Goal: Task Accomplishment & Management: Use online tool/utility

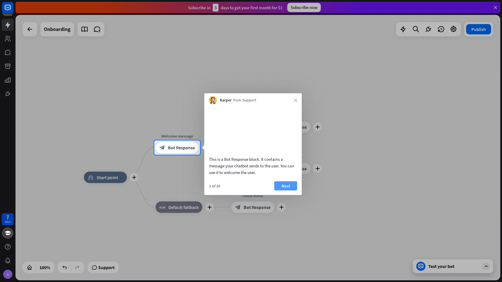
click at [292, 190] on button "Next" at bounding box center [285, 185] width 23 height 9
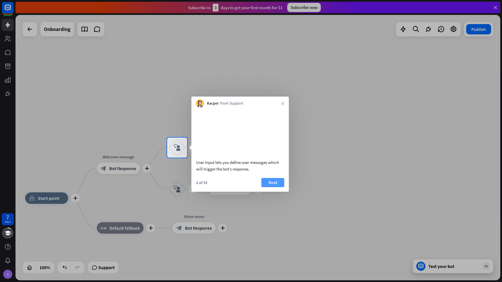
click at [271, 187] on button "Next" at bounding box center [273, 182] width 23 height 9
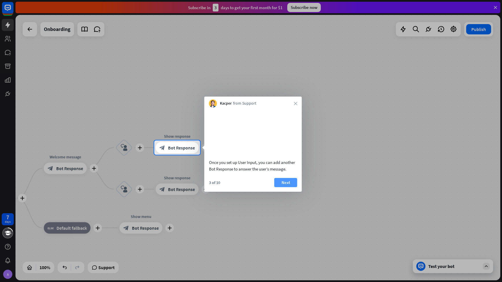
click at [282, 187] on button "Next" at bounding box center [285, 182] width 23 height 9
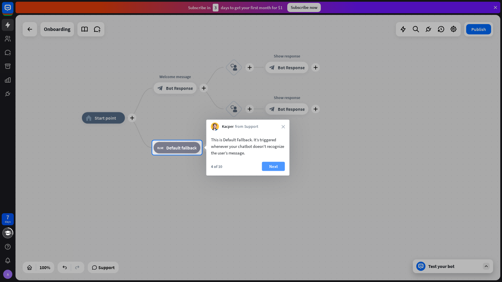
click at [266, 166] on button "Next" at bounding box center [273, 166] width 23 height 9
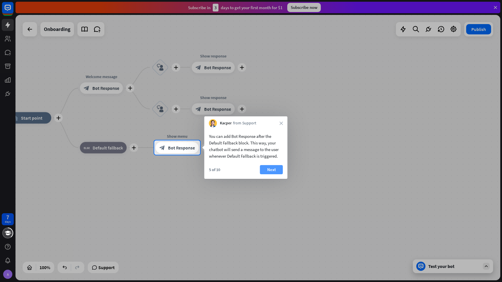
click at [273, 171] on button "Next" at bounding box center [271, 169] width 23 height 9
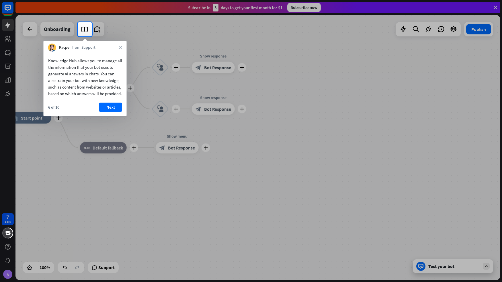
click at [121, 45] on div "Kacper from Support close" at bounding box center [85, 46] width 83 height 11
click at [117, 112] on button "Next" at bounding box center [110, 107] width 23 height 9
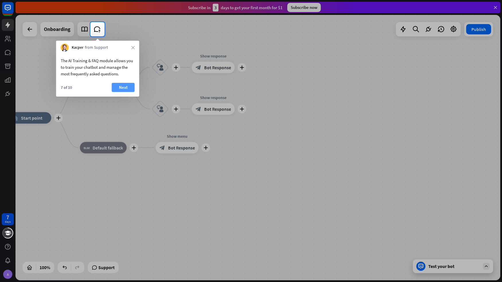
click at [123, 91] on button "Next" at bounding box center [123, 87] width 23 height 9
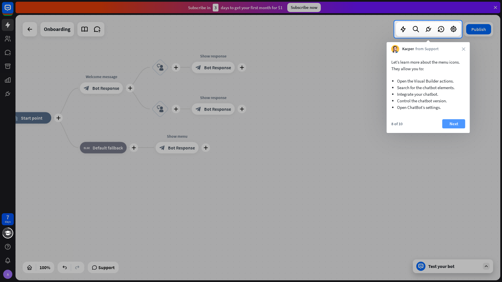
click at [449, 125] on button "Next" at bounding box center [454, 123] width 23 height 9
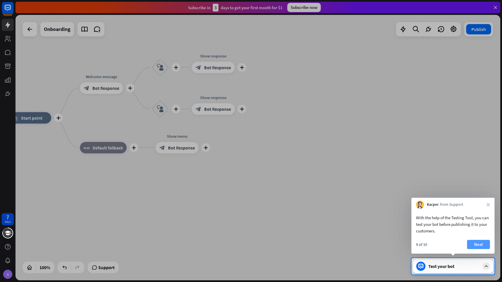
click at [483, 246] on button "Next" at bounding box center [478, 244] width 23 height 9
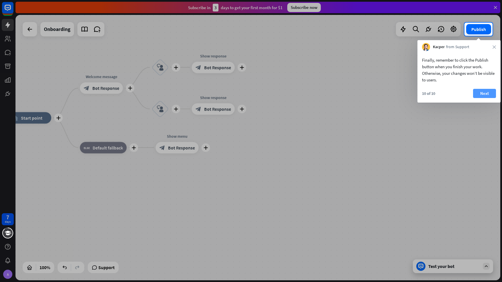
click at [487, 90] on button "Next" at bounding box center [484, 93] width 23 height 9
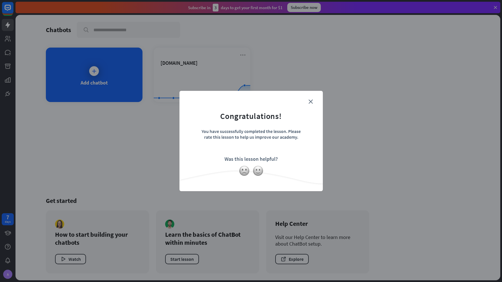
click at [312, 99] on form "Congratulations! You have successfully completed the lesson. Please rate this l…" at bounding box center [251, 132] width 129 height 69
click at [312, 103] on icon "close" at bounding box center [311, 102] width 4 height 4
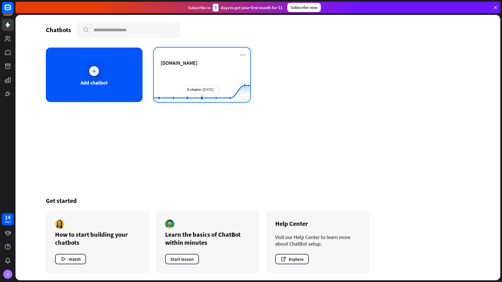
click at [198, 81] on rect at bounding box center [202, 88] width 97 height 36
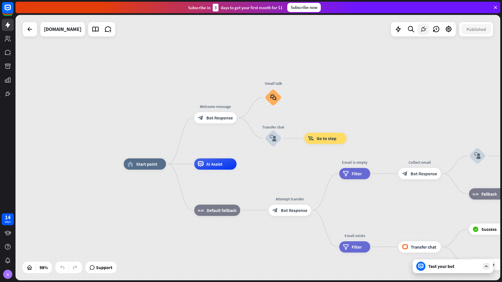
click at [428, 29] on div at bounding box center [423, 29] width 11 height 11
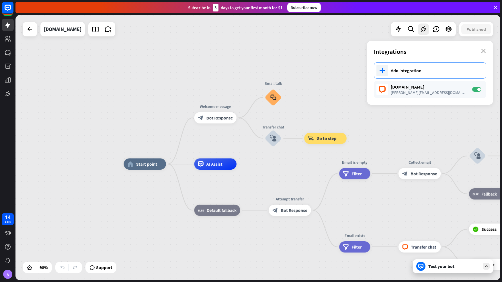
click at [411, 68] on div "Add integration" at bounding box center [435, 71] width 89 height 6
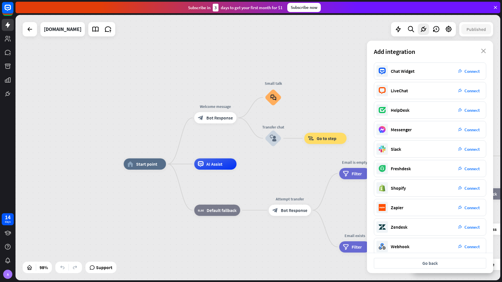
click at [332, 41] on div "home_2 Start point Welcome message block_bot_response Bot Response Small talk b…" at bounding box center [257, 148] width 485 height 266
click at [9, 51] on icon at bounding box center [8, 52] width 6 height 5
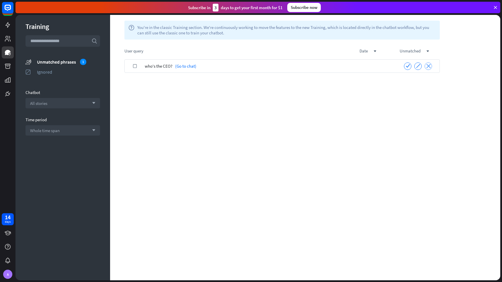
click at [428, 66] on icon "close" at bounding box center [428, 66] width 4 height 4
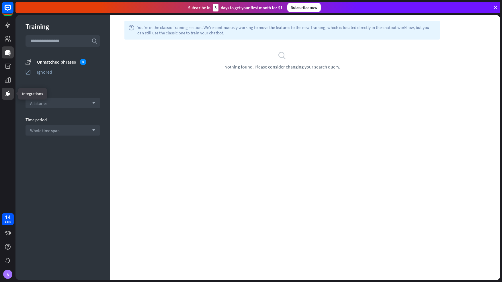
click at [10, 91] on icon at bounding box center [7, 93] width 7 height 7
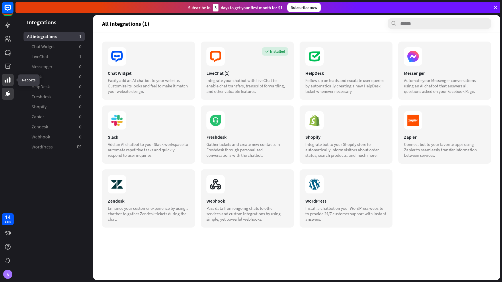
click at [9, 81] on icon at bounding box center [8, 79] width 6 height 5
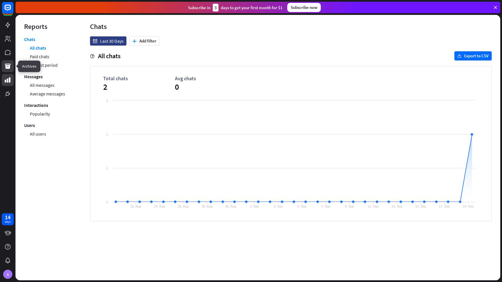
click at [10, 67] on icon at bounding box center [8, 66] width 6 height 5
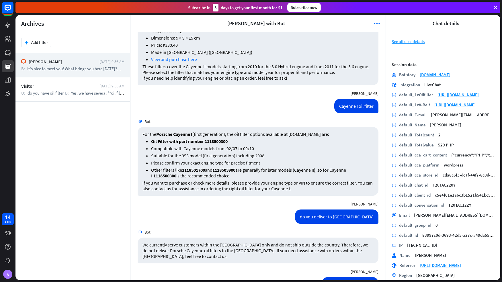
scroll to position [726, 0]
click at [9, 52] on icon at bounding box center [8, 52] width 6 height 5
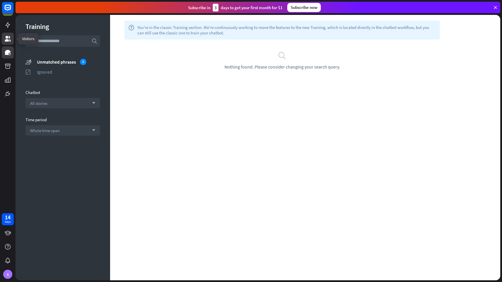
click at [9, 38] on icon at bounding box center [7, 38] width 7 height 7
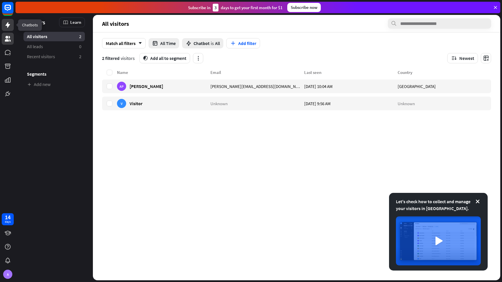
click at [8, 26] on icon at bounding box center [7, 25] width 5 height 6
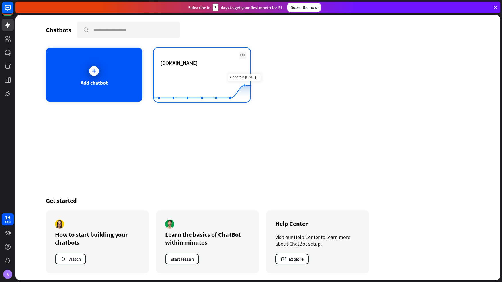
click at [245, 53] on icon at bounding box center [242, 55] width 7 height 7
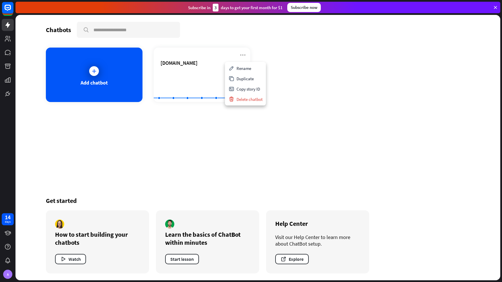
click at [307, 74] on div "Add chatbot [DOMAIN_NAME] Created with Highcharts 10.1.0 0 2 4" at bounding box center [258, 75] width 424 height 54
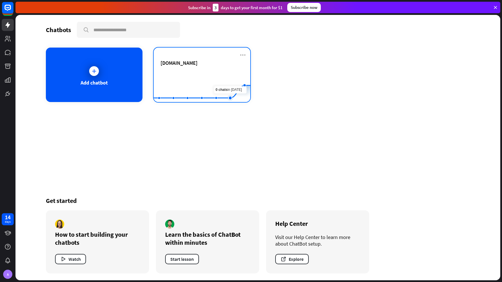
click at [226, 79] on rect at bounding box center [202, 88] width 97 height 36
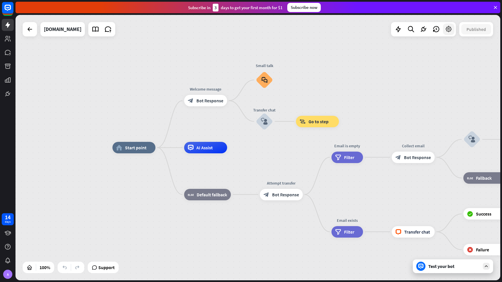
click at [448, 31] on icon at bounding box center [448, 29] width 7 height 7
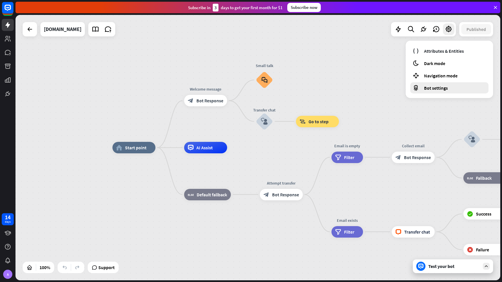
click at [447, 86] on span "Bot settings" at bounding box center [436, 88] width 24 height 6
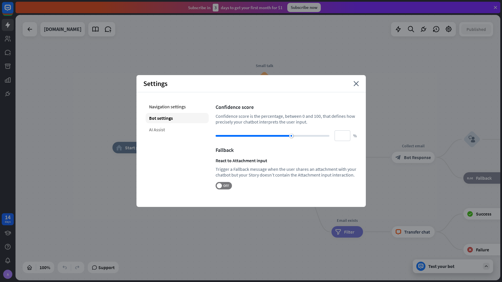
click at [182, 126] on div "AI Assist" at bounding box center [177, 129] width 63 height 10
type input "**"
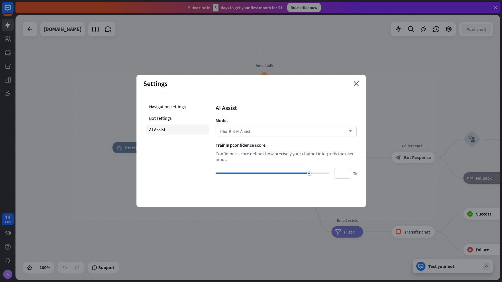
click at [258, 130] on div "ChatBot AI Assist arrow_down" at bounding box center [286, 131] width 141 height 10
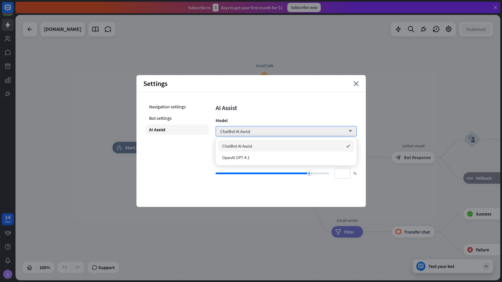
click at [315, 97] on div "Navigation settings Bot settings AI Assist AI Assist Model ChatBot AI Assist ar…" at bounding box center [251, 140] width 229 height 96
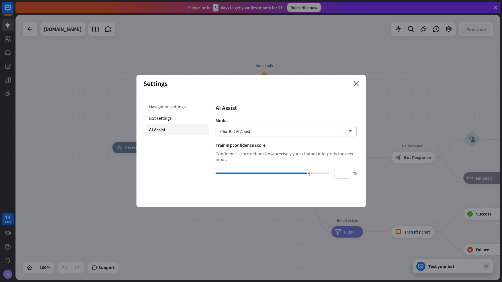
click at [182, 106] on div "Navigation settings" at bounding box center [177, 107] width 63 height 10
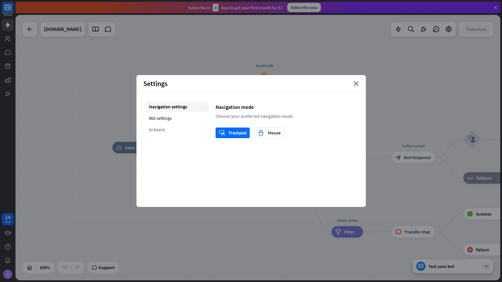
click at [187, 130] on div "AI Assist" at bounding box center [177, 129] width 63 height 10
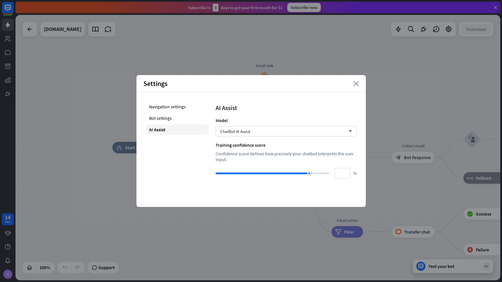
click at [355, 85] on icon "close" at bounding box center [356, 83] width 5 height 5
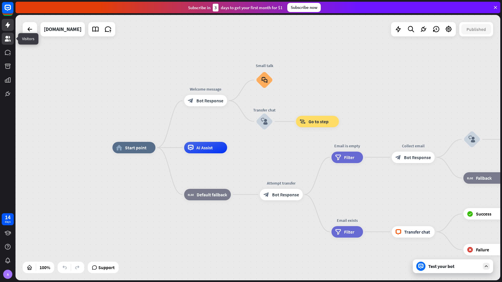
click at [10, 39] on icon at bounding box center [7, 38] width 7 height 7
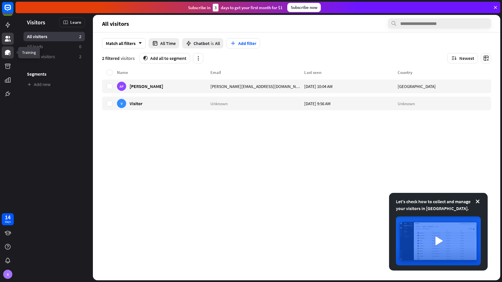
click at [8, 52] on icon at bounding box center [8, 52] width 6 height 5
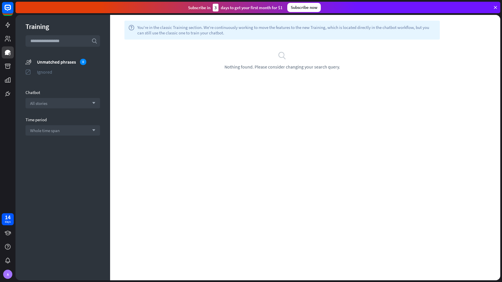
click at [49, 72] on div "Ignored" at bounding box center [68, 72] width 63 height 6
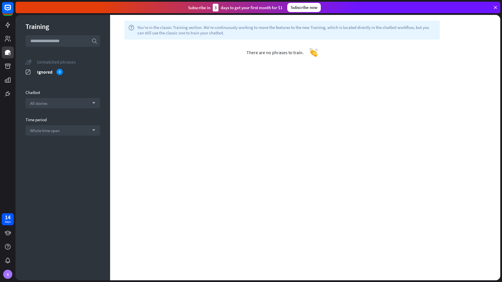
click at [60, 62] on div "Unmatched phrases" at bounding box center [68, 62] width 63 height 6
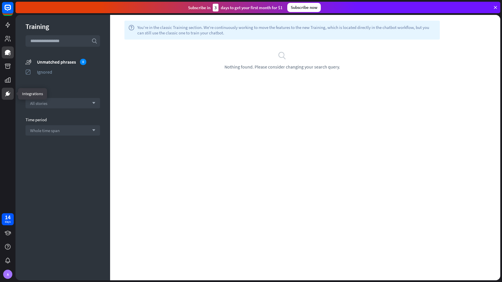
click at [13, 93] on link at bounding box center [8, 94] width 12 height 12
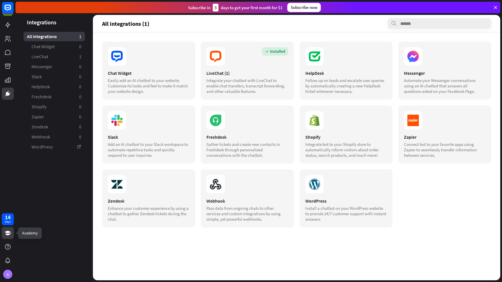
click at [9, 236] on icon at bounding box center [7, 233] width 7 height 7
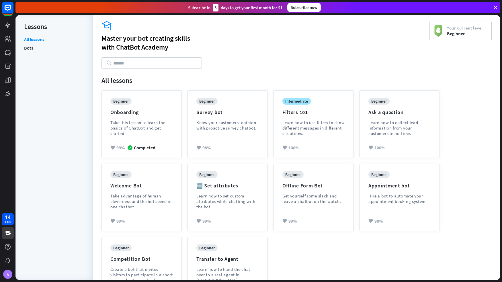
click at [41, 46] on li "Bots" at bounding box center [54, 48] width 60 height 9
click at [34, 47] on li "Bots" at bounding box center [54, 48] width 60 height 9
click at [28, 49] on link "Bots" at bounding box center [28, 48] width 9 height 9
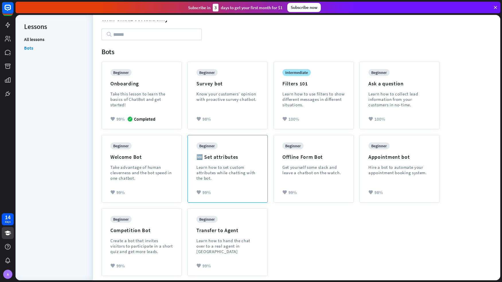
scroll to position [31, 0]
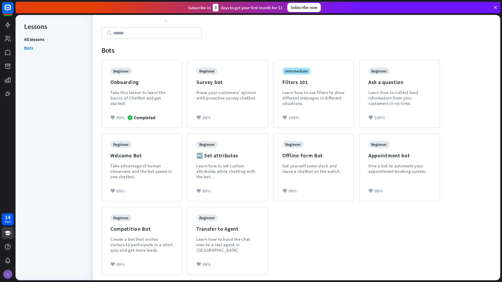
click at [9, 275] on div "A" at bounding box center [7, 274] width 9 height 9
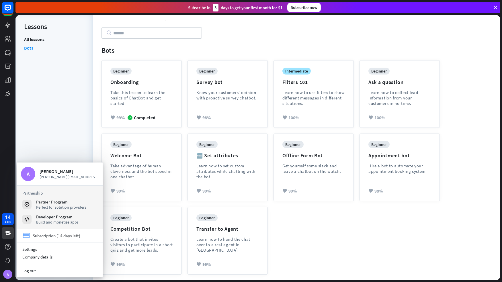
click at [49, 237] on div "Subscription (14 days left)" at bounding box center [57, 235] width 48 height 5
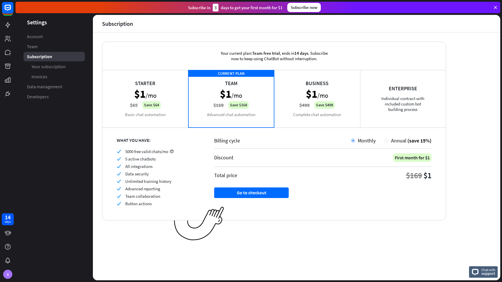
click at [139, 127] on div "Starter $1 /mo $65 Save $64 Basic chat automation" at bounding box center [145, 98] width 86 height 57
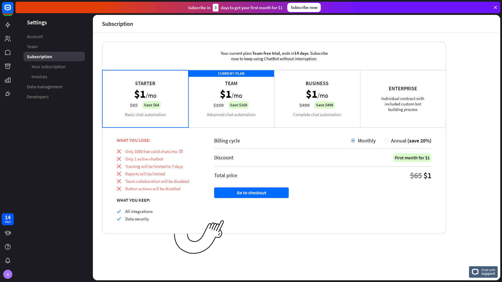
click at [221, 104] on div "CURRENT PLAN Team $1 /mo $169 Save $168 Advanced chat automation" at bounding box center [231, 98] width 86 height 57
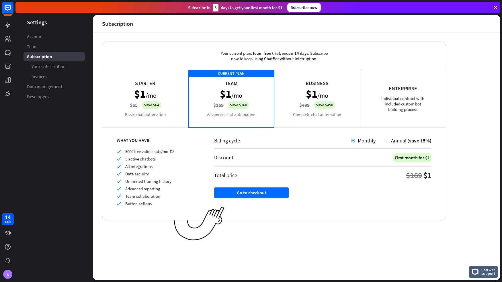
click at [162, 103] on div "Starter $1 /mo $65 Save $64 Basic chat automation" at bounding box center [145, 98] width 86 height 57
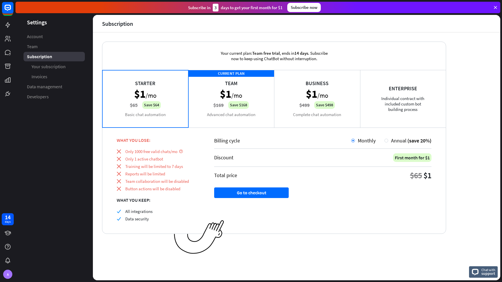
click at [219, 108] on div "CURRENT PLAN Team $1 /mo $169 Save $168 Advanced chat automation" at bounding box center [231, 98] width 86 height 57
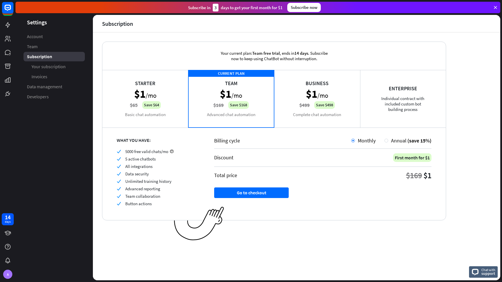
click at [302, 104] on div "Business $1 /mo $499 Save $498 Complete chat automation" at bounding box center [317, 98] width 86 height 57
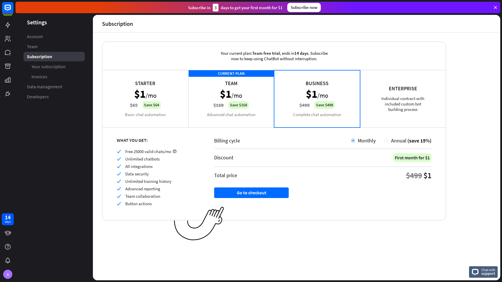
click at [237, 105] on div "CURRENT PLAN Team $1 /mo $169 Save $168 Advanced chat automation" at bounding box center [231, 98] width 86 height 57
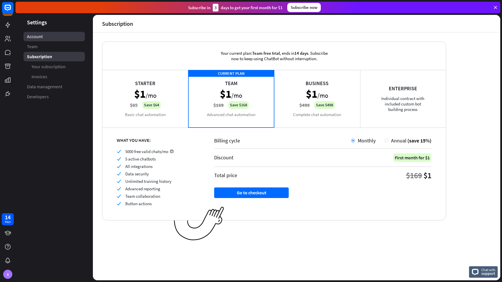
click at [58, 33] on link "Account" at bounding box center [54, 36] width 61 height 9
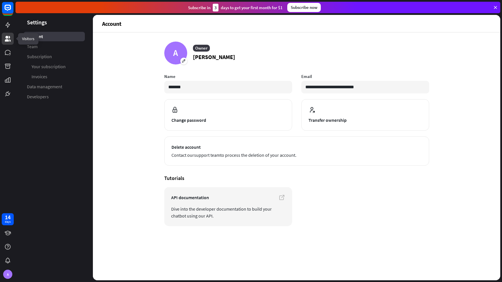
click at [6, 37] on icon at bounding box center [8, 39] width 6 height 6
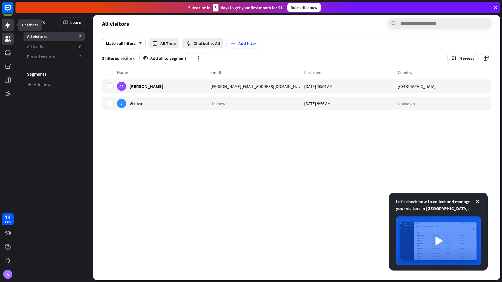
click at [7, 22] on icon at bounding box center [7, 25] width 7 height 7
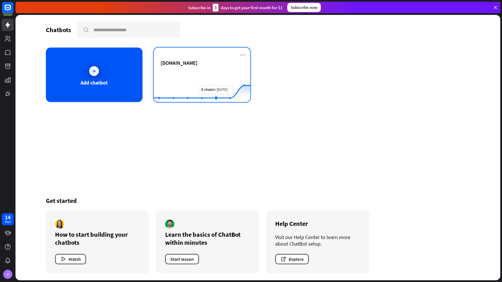
click at [216, 76] on rect at bounding box center [202, 88] width 97 height 36
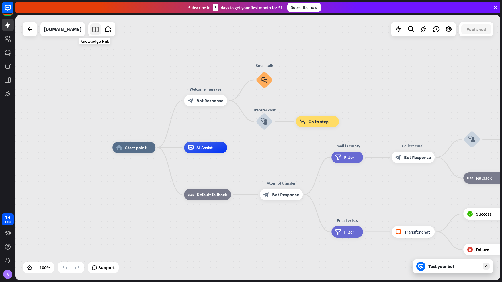
click at [94, 30] on icon at bounding box center [95, 29] width 7 height 7
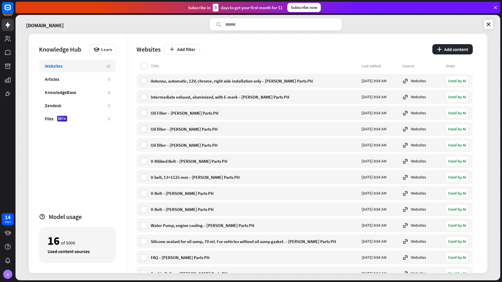
click at [89, 236] on div "16 of 5000" at bounding box center [78, 241] width 60 height 10
click at [101, 53] on div "Learn" at bounding box center [102, 49] width 26 height 10
click at [134, 63] on div "Get started with Knowledge Hub" at bounding box center [127, 65] width 66 height 11
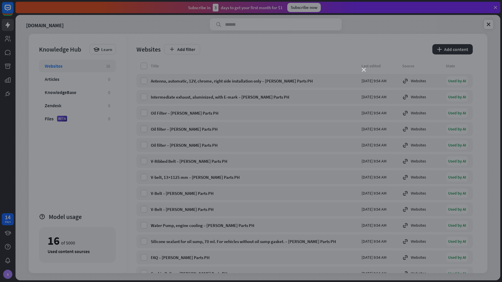
click at [364, 68] on icon "close" at bounding box center [364, 70] width 4 height 4
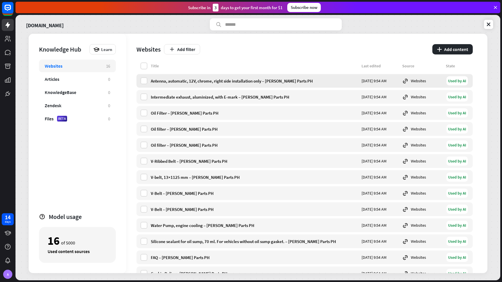
click at [281, 80] on div "Antenna, automatic, 12V, chrome, right side installation only – [PERSON_NAME] P…" at bounding box center [254, 80] width 207 height 5
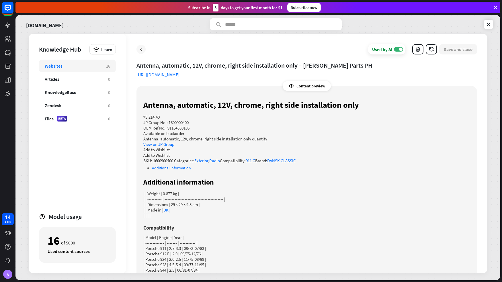
click at [143, 49] on icon at bounding box center [141, 49] width 6 height 6
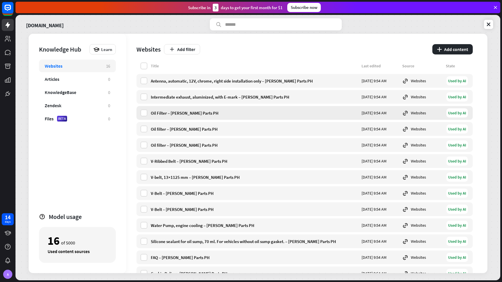
click at [194, 114] on div "Oil Filter – [PERSON_NAME] Parts PH" at bounding box center [254, 112] width 207 height 5
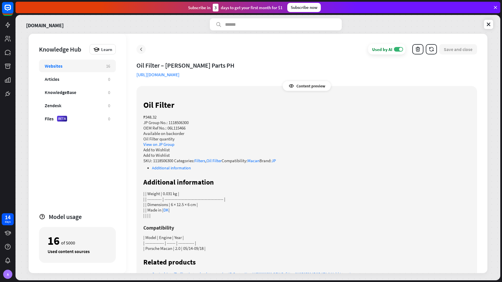
click at [141, 48] on icon at bounding box center [141, 49] width 6 height 6
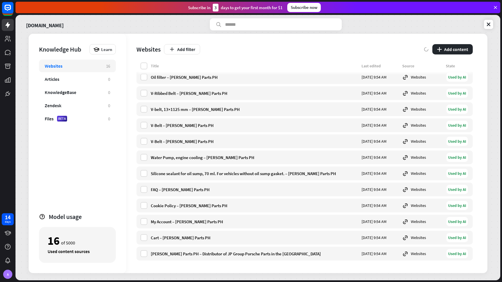
scroll to position [223, 0]
click at [107, 48] on span "Learn" at bounding box center [106, 49] width 11 height 5
click at [115, 66] on div "Get started with Knowledge Hub" at bounding box center [127, 65] width 66 height 11
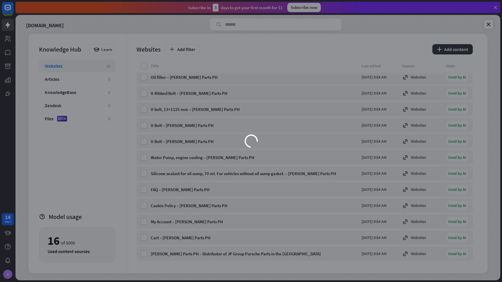
scroll to position [68, 0]
click at [363, 69] on icon "close" at bounding box center [364, 70] width 4 height 4
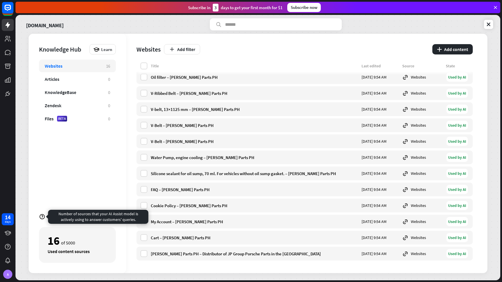
click at [41, 216] on icon at bounding box center [42, 217] width 6 height 6
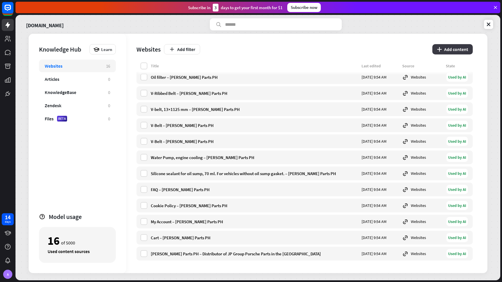
click at [465, 50] on button "plus Add content" at bounding box center [452, 49] width 40 height 10
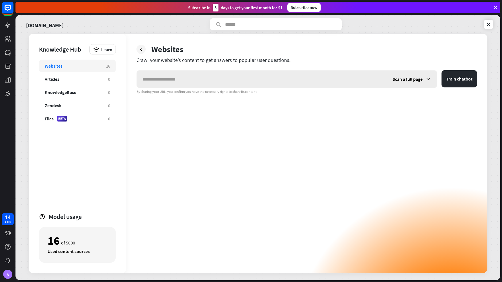
click at [422, 79] on span "Scan a full page" at bounding box center [408, 79] width 30 height 6
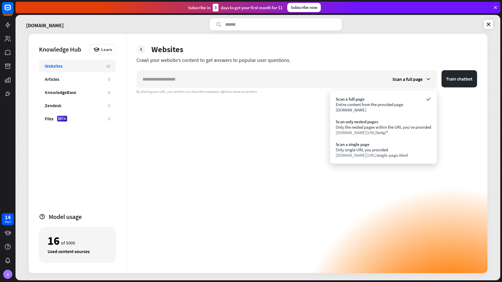
click at [437, 104] on div "Knowledge Hub Learn Websites 16 Articles 0 KnowledgeBase 0 Zendesk 0 Files BETA…" at bounding box center [258, 153] width 459 height 239
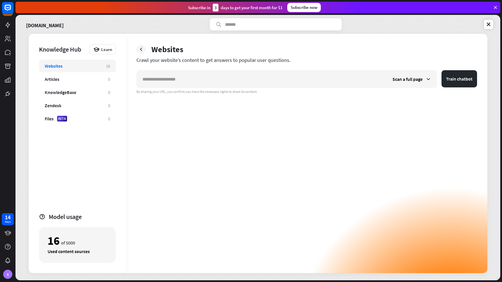
click at [71, 68] on div "Websites" at bounding box center [73, 66] width 56 height 6
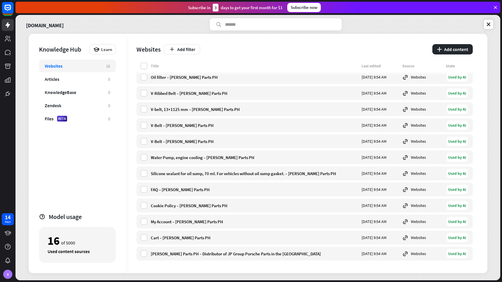
click at [71, 68] on div "Websites" at bounding box center [73, 66] width 56 height 6
